Goal: Information Seeking & Learning: Learn about a topic

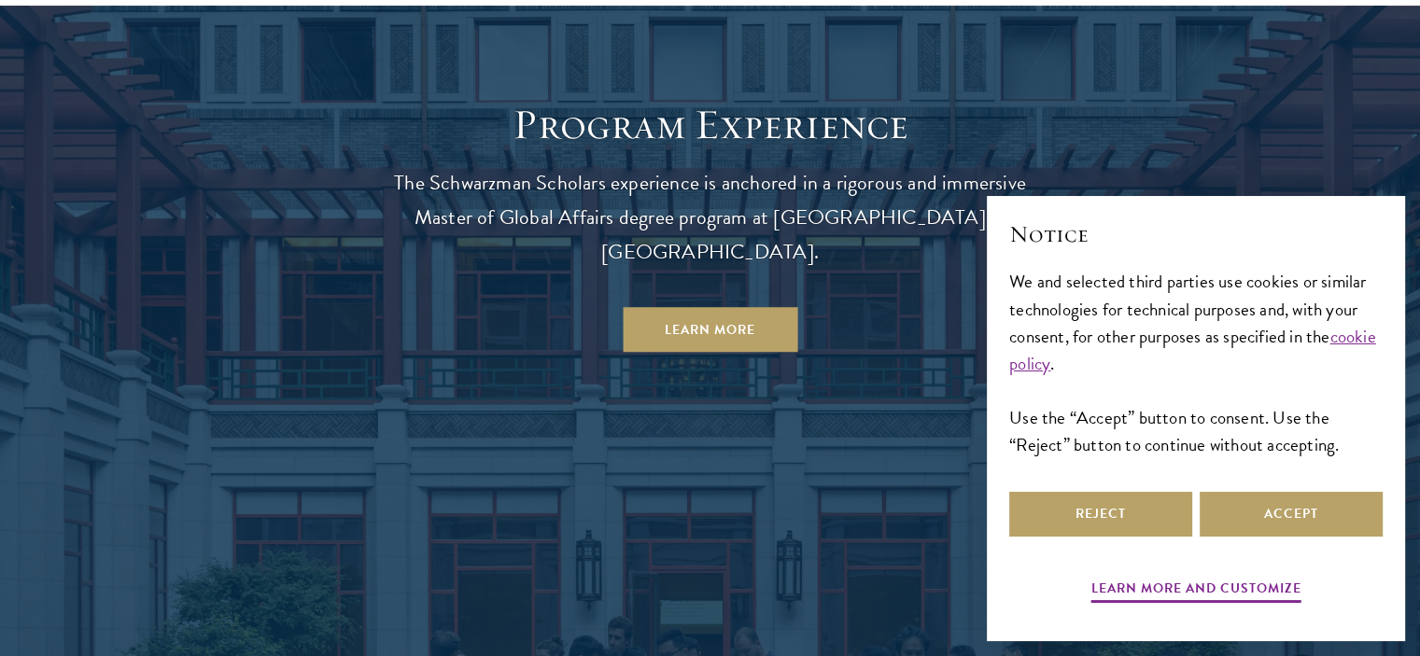
scroll to position [1587, 0]
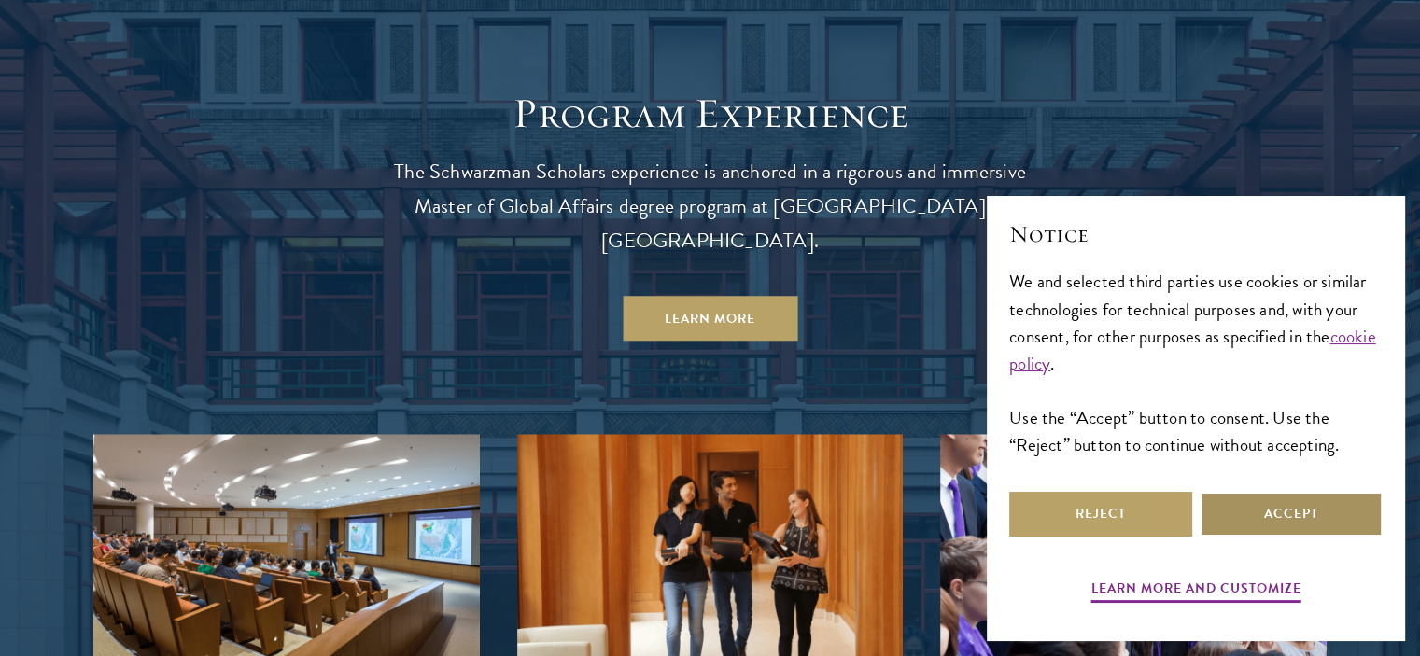
click at [1281, 518] on button "Accept" at bounding box center [1291, 514] width 183 height 45
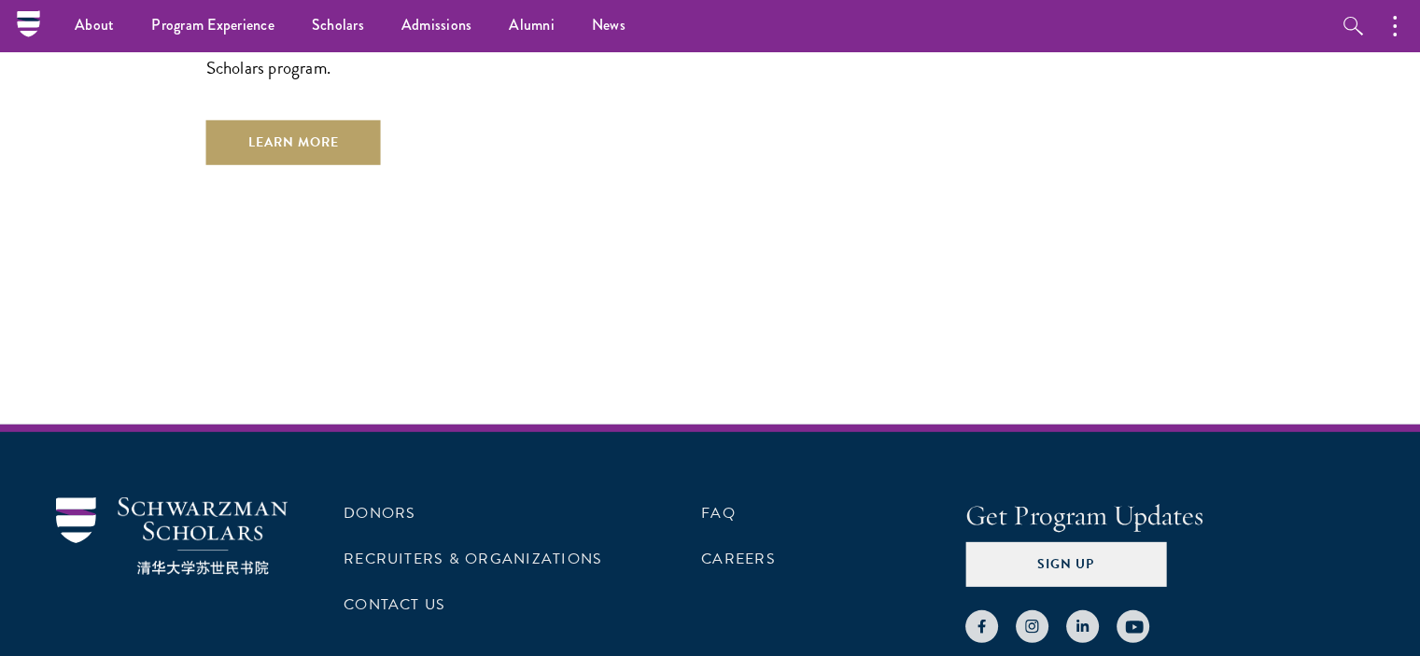
scroll to position [5482, 0]
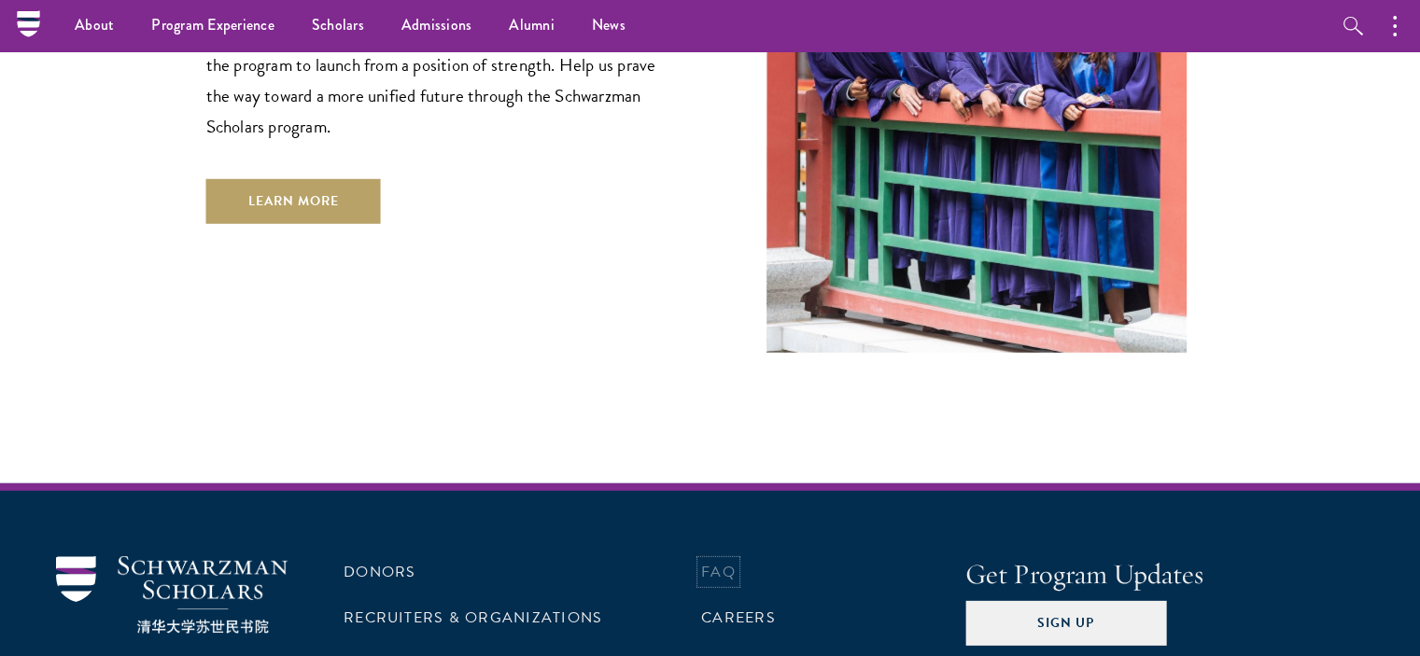
click at [721, 561] on link "FAQ" at bounding box center [718, 572] width 35 height 22
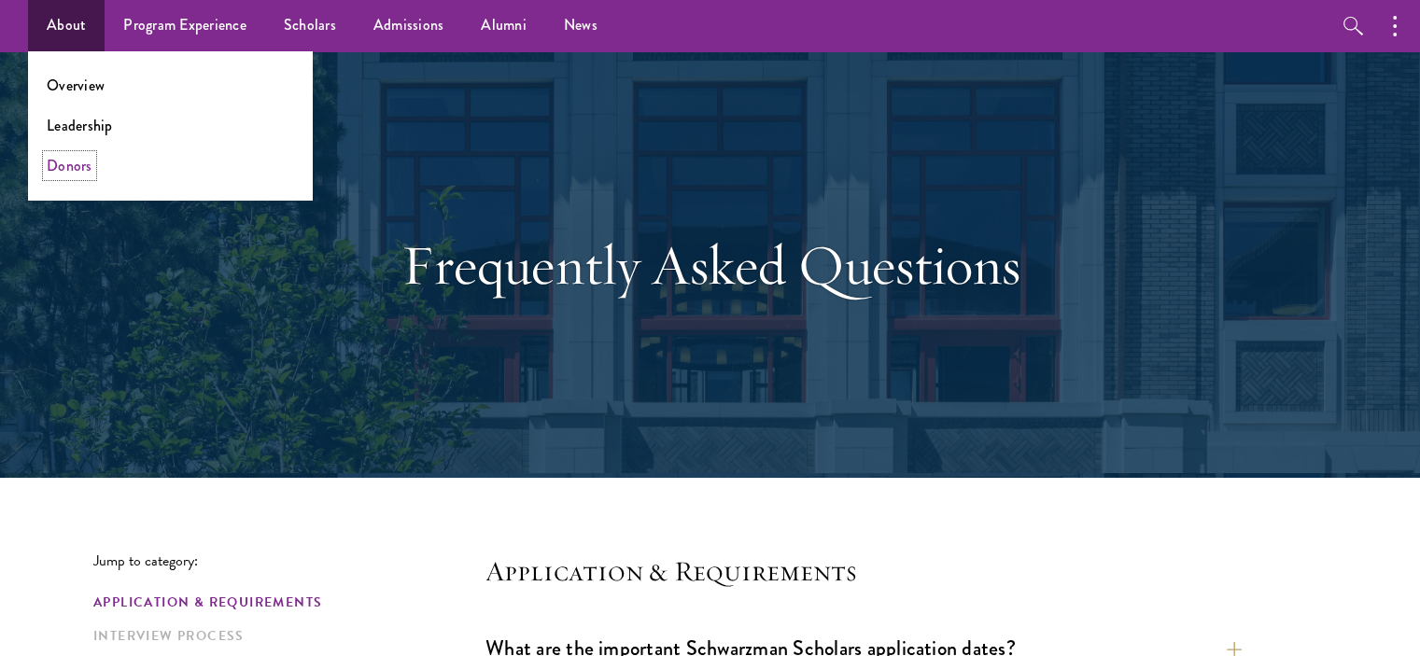
click at [63, 171] on link "Donors" at bounding box center [70, 165] width 46 height 21
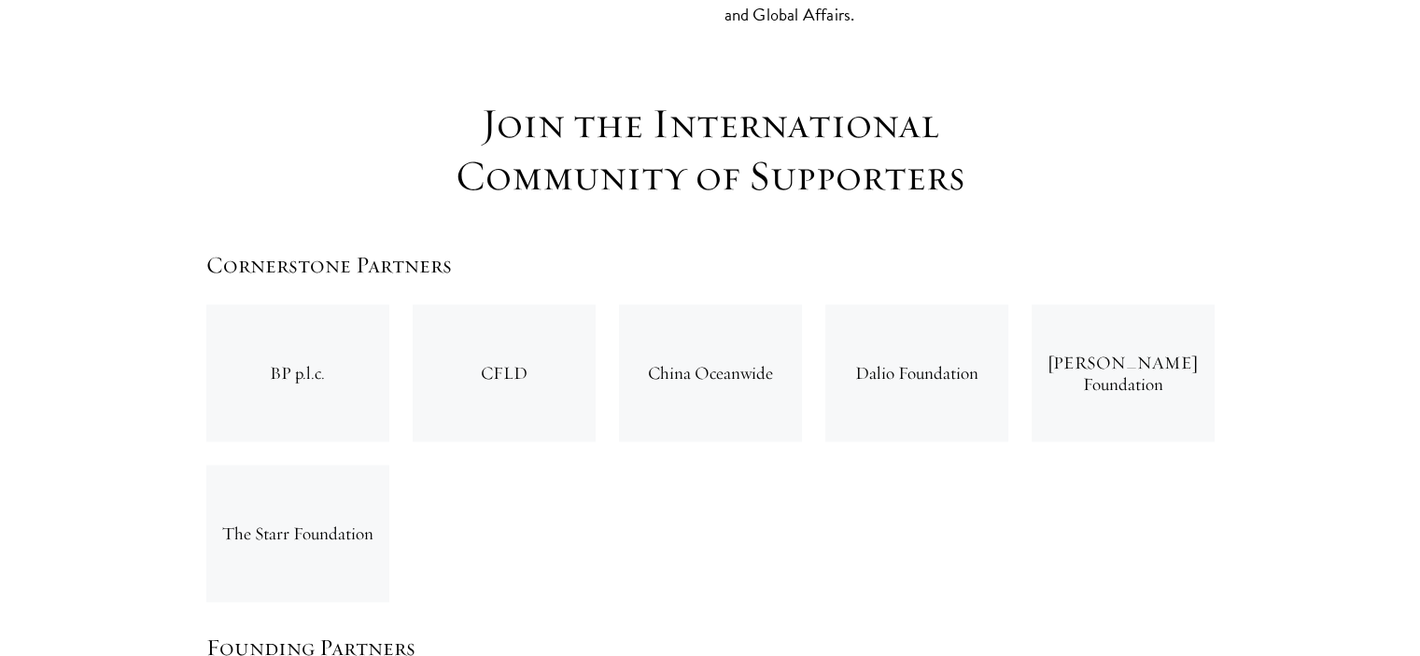
scroll to position [3081, 0]
